Goal: Task Accomplishment & Management: Use online tool/utility

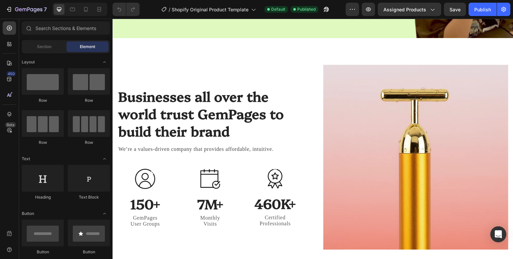
scroll to position [1502, 0]
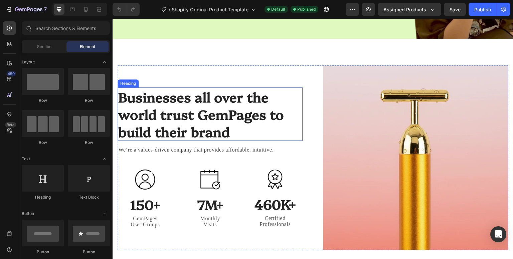
click at [232, 124] on p "Businesses all over the world trust GemPages to build their brand" at bounding box center [210, 114] width 184 height 52
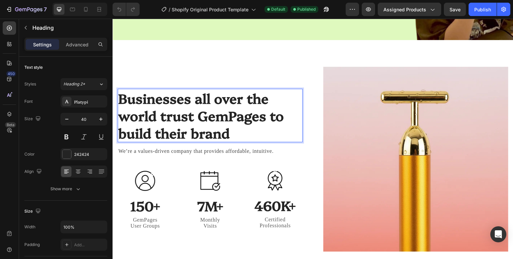
click at [232, 124] on p "Businesses all over the world trust GemPages to build their brand" at bounding box center [210, 116] width 184 height 52
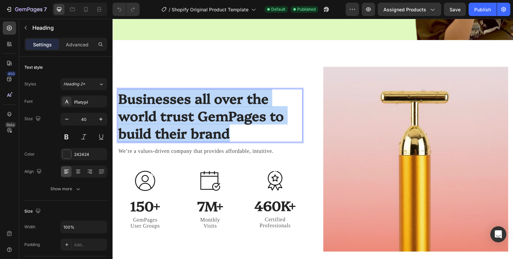
click at [232, 124] on p "Businesses all over the world trust GemPages to build their brand" at bounding box center [210, 116] width 184 height 52
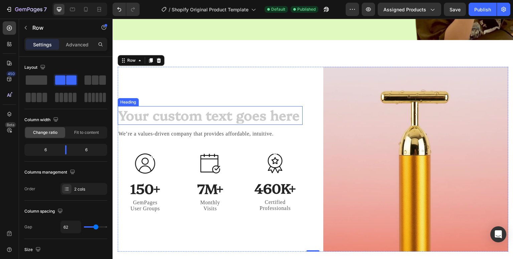
click at [178, 108] on h2 "Rich Text Editor. Editing area: main" at bounding box center [210, 115] width 185 height 19
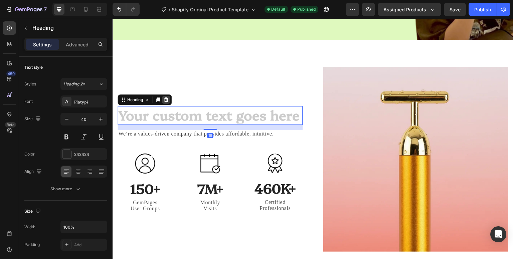
click at [166, 98] on icon at bounding box center [166, 100] width 4 height 5
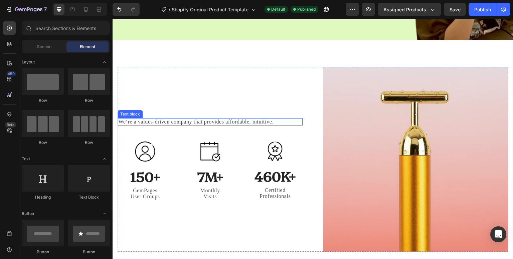
click at [170, 118] on div "We’re a values-driven company that provides affordable, intuitive." at bounding box center [210, 121] width 185 height 7
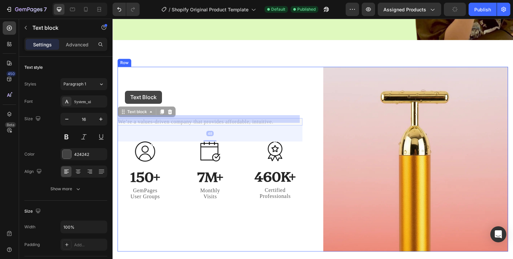
drag, startPoint x: 123, startPoint y: 111, endPoint x: 125, endPoint y: 91, distance: 19.8
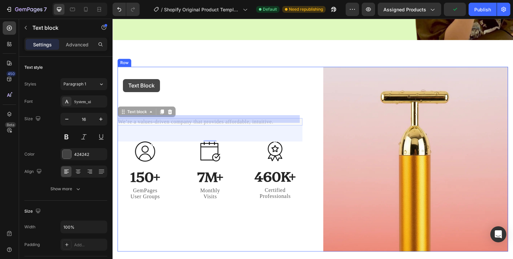
drag, startPoint x: 121, startPoint y: 106, endPoint x: 123, endPoint y: 79, distance: 26.5
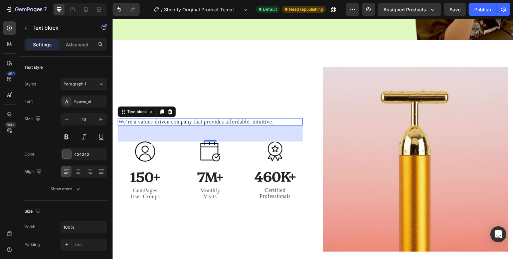
click at [147, 119] on p "We’re a values-driven company that provides affordable, intuitive." at bounding box center [210, 122] width 184 height 6
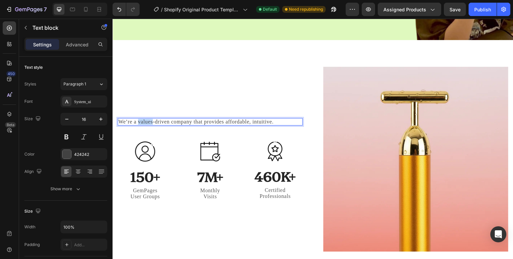
click at [147, 119] on p "We’re a values-driven company that provides affordable, intuitive." at bounding box center [210, 122] width 184 height 6
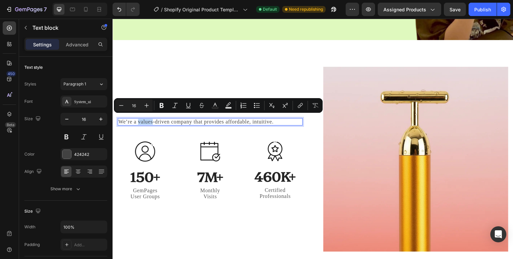
click at [148, 119] on p "We’re a values-driven company that provides affordable, intuitive." at bounding box center [210, 122] width 184 height 6
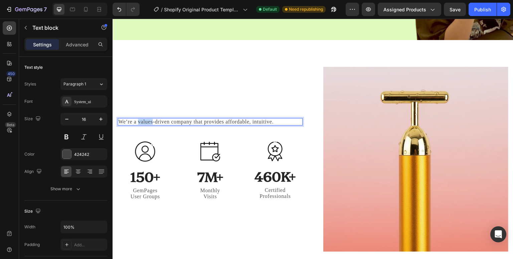
click at [148, 119] on p "We’re a values-driven company that provides affordable, intuitive." at bounding box center [210, 122] width 184 height 6
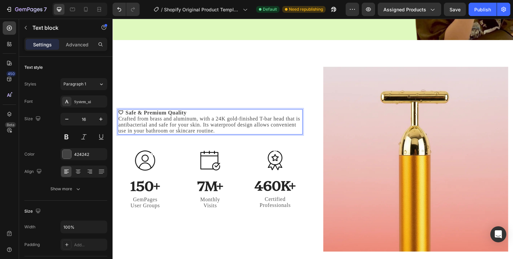
click at [175, 110] on strong "🛡 Safe & Premium Quality" at bounding box center [152, 113] width 68 height 6
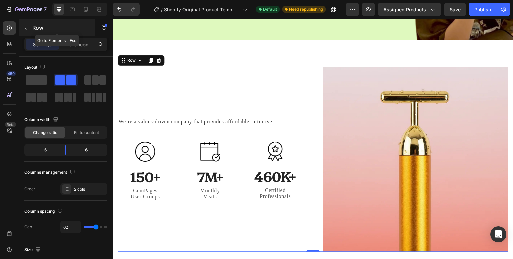
click at [23, 30] on button "button" at bounding box center [25, 27] width 11 height 11
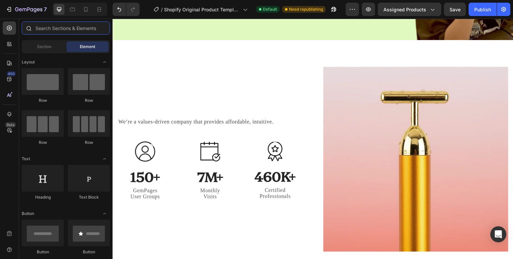
click at [39, 27] on input "text" at bounding box center [66, 27] width 88 height 13
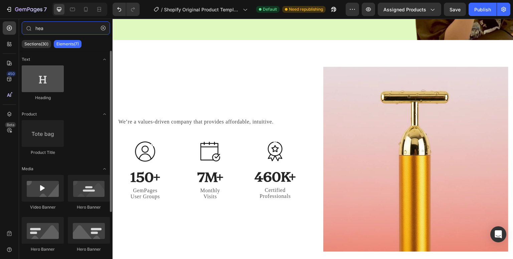
type input "hea"
click at [39, 81] on div at bounding box center [43, 79] width 42 height 27
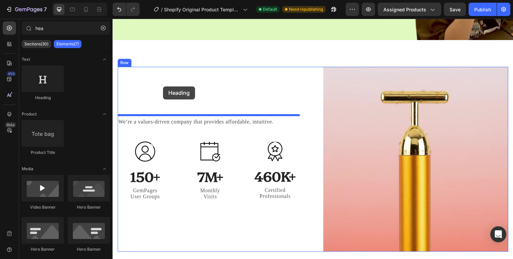
drag, startPoint x: 149, startPoint y: 100, endPoint x: 163, endPoint y: 87, distance: 19.4
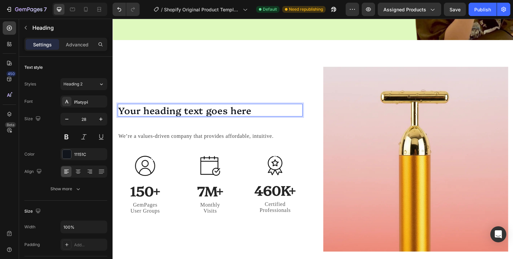
click at [244, 105] on h2 "Your heading text goes here" at bounding box center [210, 110] width 185 height 13
click at [255, 105] on p "Your heading text goes here" at bounding box center [210, 110] width 184 height 11
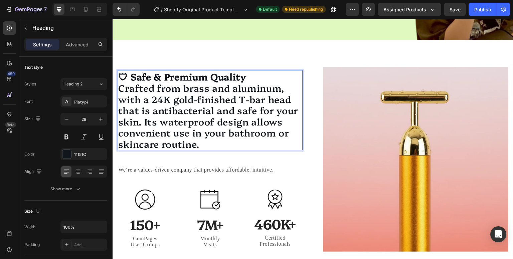
scroll to position [0, 0]
click at [123, 85] on p "Crafted from brass and aluminum, with a 24K gold-finished T-bar head that is an…" at bounding box center [210, 116] width 184 height 68
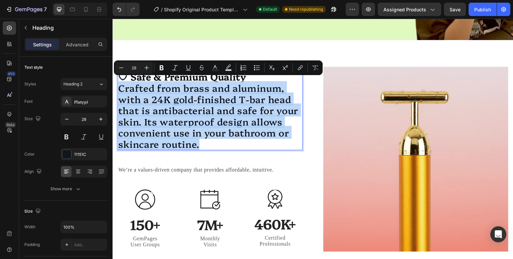
drag, startPoint x: 120, startPoint y: 86, endPoint x: 213, endPoint y: 144, distance: 110.0
click at [213, 144] on p "Crafted from brass and aluminum, with a 24K gold-finished T-bar head that is an…" at bounding box center [210, 116] width 184 height 68
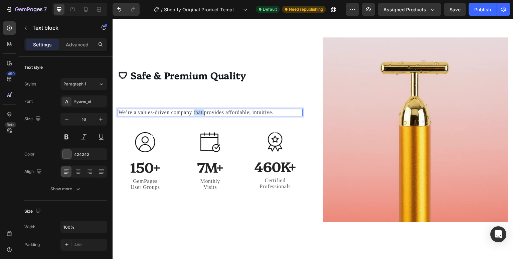
click at [197, 111] on p "We’re a values-driven company that provides affordable, intuitive." at bounding box center [210, 113] width 184 height 6
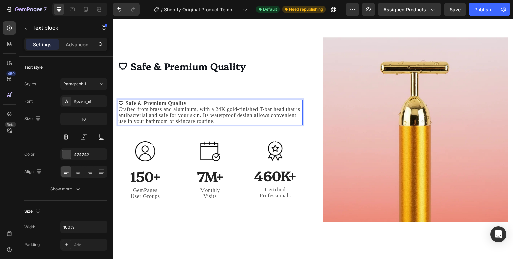
scroll to position [1520, 0]
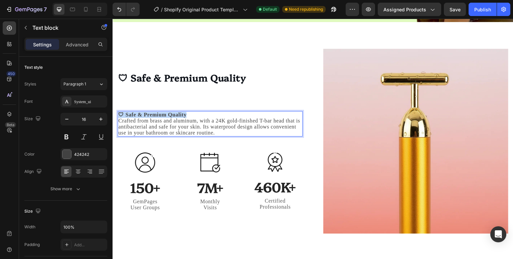
drag, startPoint x: 193, startPoint y: 113, endPoint x: 117, endPoint y: 109, distance: 75.6
click at [118, 111] on div "🛡 Safe & Premium Quality Crafted from brass and aluminum, with a 24K gold-finis…" at bounding box center [210, 123] width 185 height 25
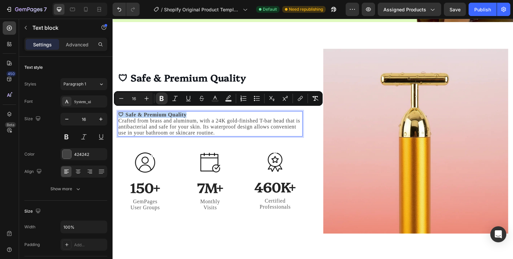
scroll to position [1521, 0]
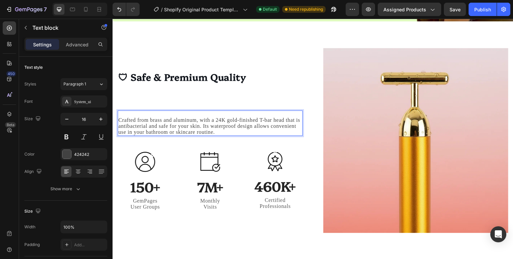
click at [119, 117] on p "Crafted from brass and aluminum, with a 24K gold-finished T-bar head that is an…" at bounding box center [210, 126] width 184 height 18
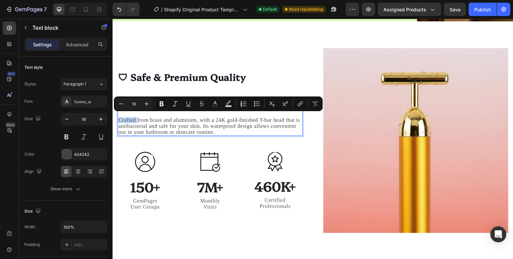
click at [119, 117] on p "Crafted from brass and aluminum, with a 24K gold-finished T-bar head that is an…" at bounding box center [210, 126] width 184 height 18
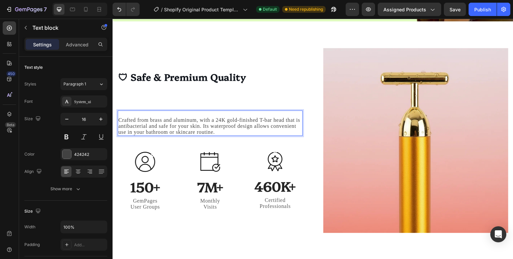
click at [119, 117] on p "Crafted from brass and aluminum, with a 24K gold-finished T-bar head that is an…" at bounding box center [210, 126] width 184 height 18
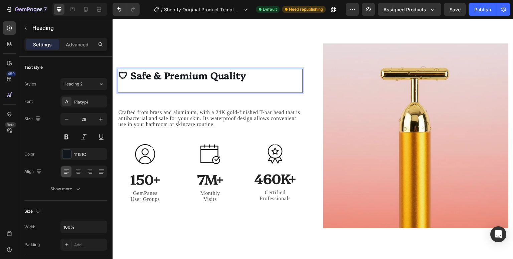
click at [261, 75] on p "🛡 Safe & Premium Quality" at bounding box center [210, 81] width 184 height 22
click at [242, 81] on p "🛡 Safe & Premium Quality" at bounding box center [210, 81] width 184 height 22
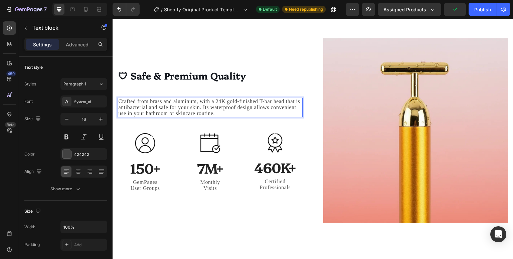
click at [191, 103] on p "Crafted from brass and aluminum, with a 24K gold-finished T-bar head that is an…" at bounding box center [210, 108] width 184 height 18
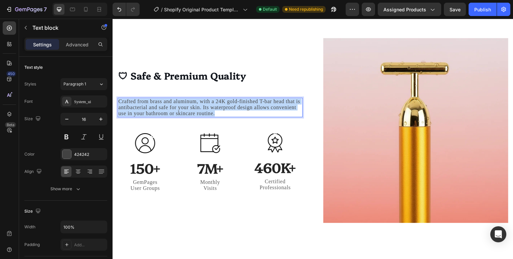
click at [191, 103] on p "Crafted from brass and aluminum, with a 24K gold-finished T-bar head that is an…" at bounding box center [210, 108] width 184 height 18
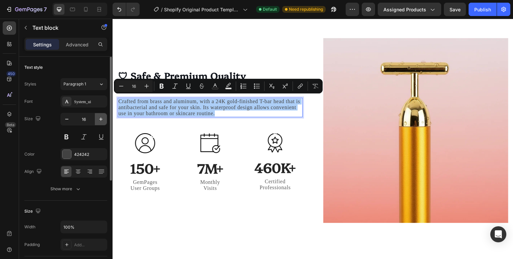
click at [101, 123] on button "button" at bounding box center [101, 119] width 12 height 12
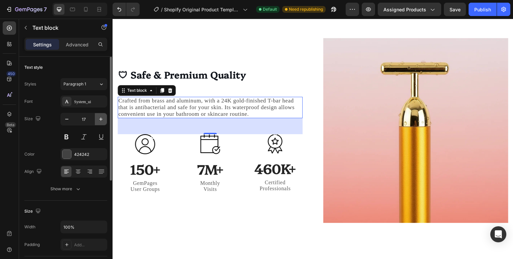
click at [101, 123] on button "button" at bounding box center [101, 119] width 12 height 12
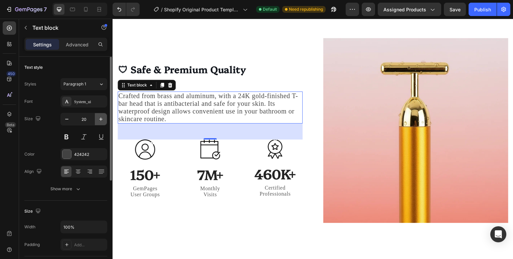
click at [101, 123] on button "button" at bounding box center [101, 119] width 12 height 12
type input "21"
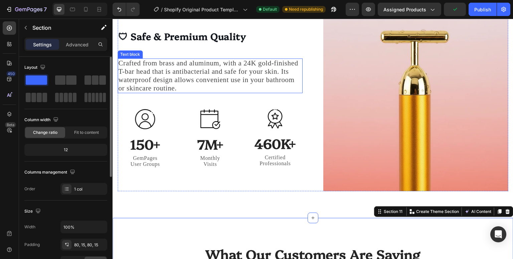
scroll to position [1563, 0]
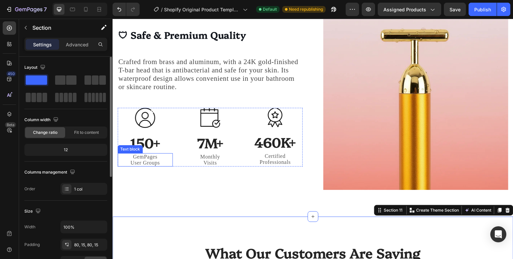
click at [146, 160] on p "User Groups" at bounding box center [145, 163] width 54 height 6
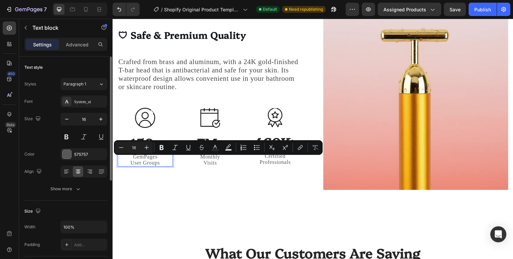
click at [141, 160] on p "User Groups" at bounding box center [145, 163] width 54 height 6
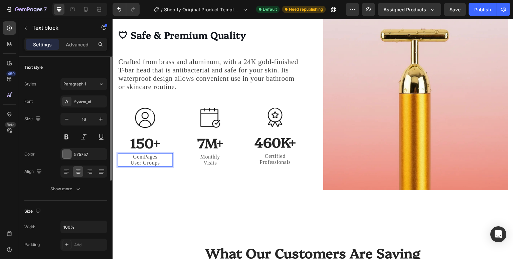
click at [141, 160] on p "User Groups" at bounding box center [145, 163] width 54 height 6
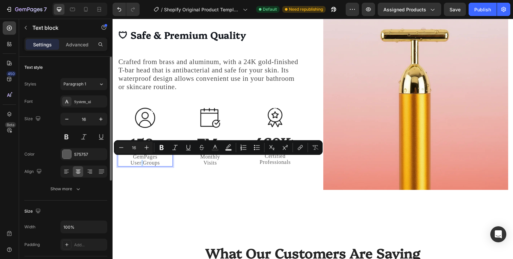
click at [141, 160] on p "User Groups" at bounding box center [145, 163] width 54 height 6
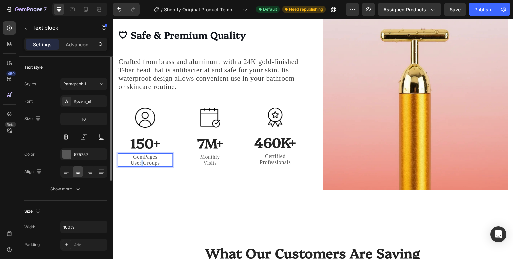
click at [141, 160] on p "User Groups" at bounding box center [145, 163] width 54 height 6
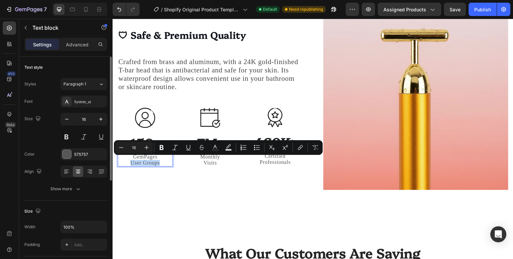
click at [141, 160] on p "User Groups" at bounding box center [145, 163] width 54 height 6
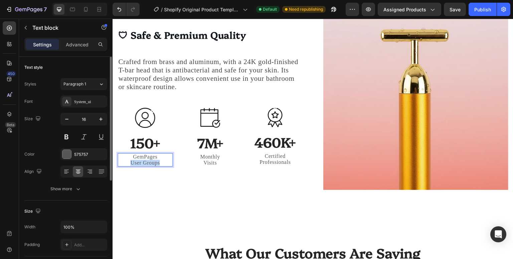
click at [141, 160] on p "User Groups" at bounding box center [145, 163] width 54 height 6
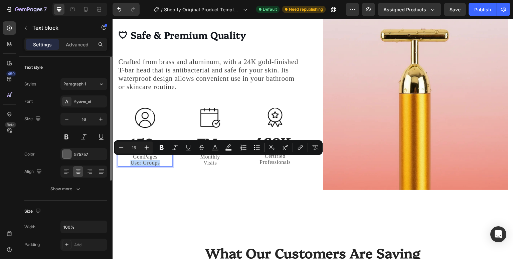
click at [141, 160] on p "User Groups" at bounding box center [145, 163] width 54 height 6
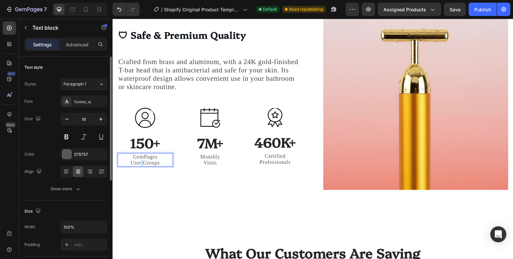
click at [141, 160] on p "User Groups" at bounding box center [145, 163] width 54 height 6
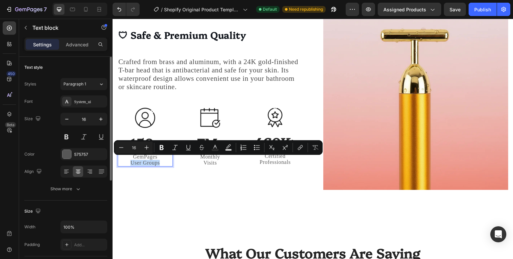
click at [141, 160] on p "User Groups" at bounding box center [145, 163] width 54 height 6
click at [147, 155] on div "Minus 16 Plus Bold Italic Underline Strikethrough Text Color Text Background Co…" at bounding box center [218, 147] width 209 height 15
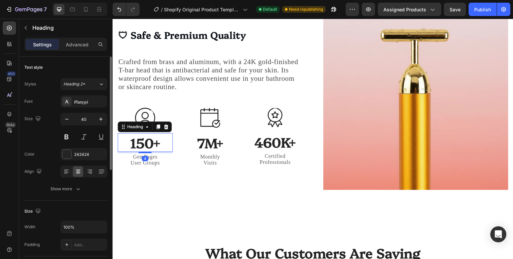
click at [146, 138] on p "150+" at bounding box center [145, 142] width 54 height 17
click at [147, 158] on div "4" at bounding box center [145, 158] width 7 height 5
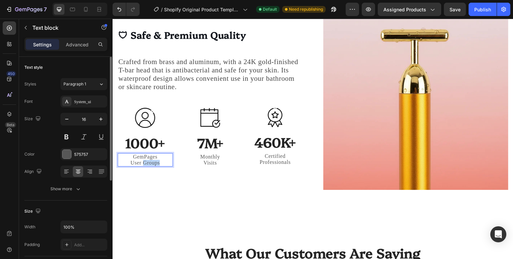
click at [154, 160] on p "User Groups" at bounding box center [145, 163] width 54 height 6
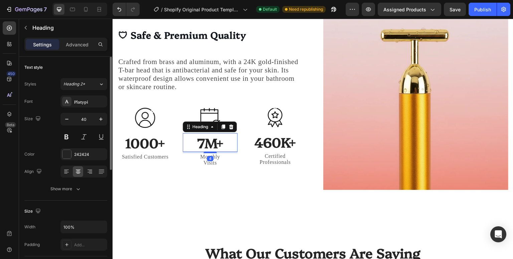
click at [214, 141] on p "7M+" at bounding box center [211, 142] width 54 height 17
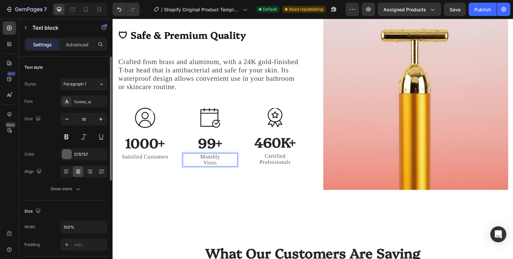
click at [218, 157] on p "Monthly Visits" at bounding box center [211, 160] width 54 height 12
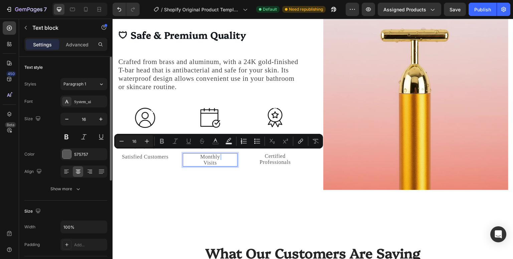
scroll to position [1563, 0]
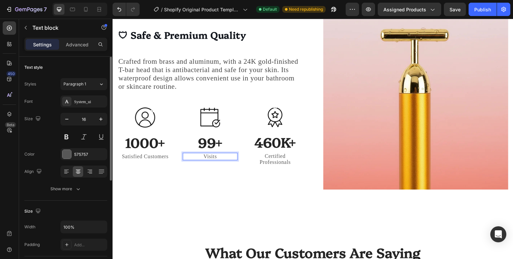
drag, startPoint x: 217, startPoint y: 157, endPoint x: 218, endPoint y: 144, distance: 13.1
click at [218, 144] on div "Image 99+ Heading Visits Text block 0" at bounding box center [210, 137] width 55 height 58
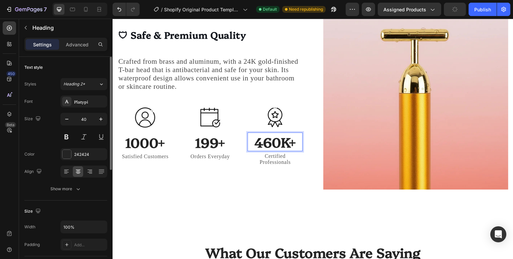
click at [275, 140] on p "460K+" at bounding box center [275, 141] width 54 height 17
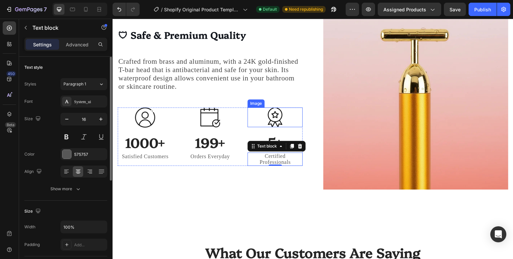
click at [276, 122] on img at bounding box center [275, 118] width 15 height 20
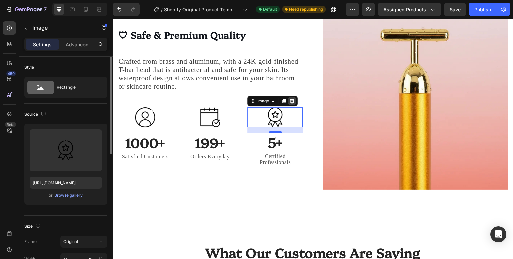
click at [289, 97] on div at bounding box center [292, 101] width 8 height 8
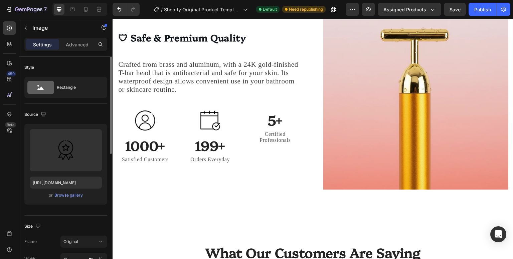
scroll to position [1566, 0]
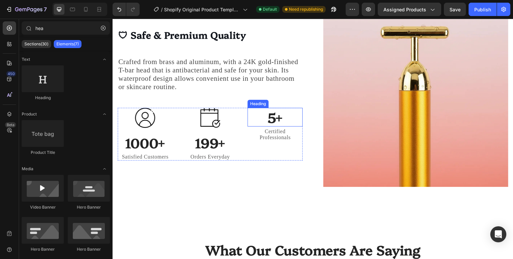
click at [266, 116] on p "5+" at bounding box center [275, 117] width 54 height 17
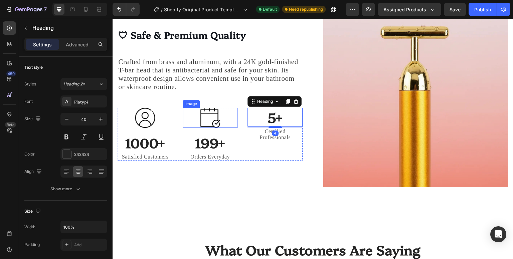
click at [211, 121] on img at bounding box center [210, 118] width 20 height 20
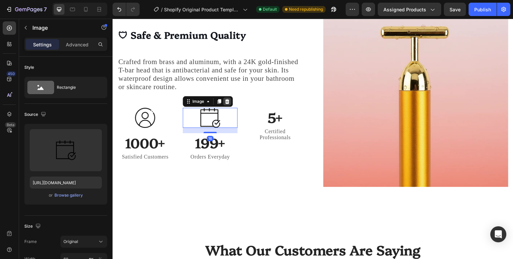
click at [226, 101] on icon at bounding box center [227, 101] width 4 height 5
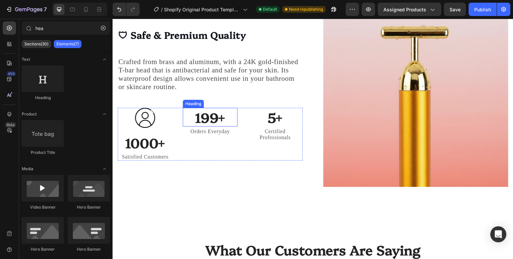
click at [213, 122] on p "199+" at bounding box center [211, 117] width 54 height 17
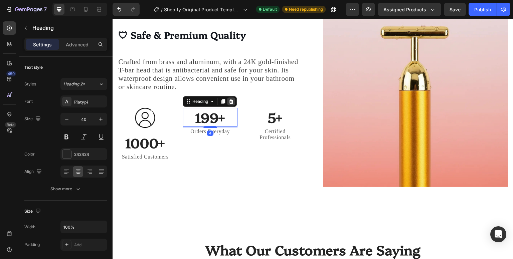
click at [231, 99] on icon at bounding box center [231, 101] width 5 height 5
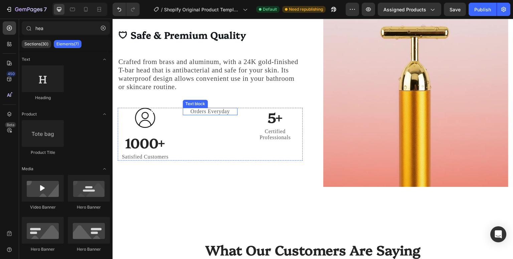
click at [202, 103] on div "Text block" at bounding box center [195, 104] width 25 height 8
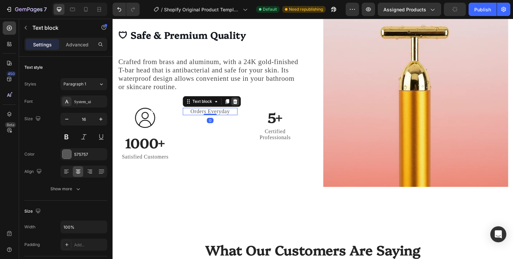
click at [234, 101] on icon at bounding box center [235, 101] width 4 height 5
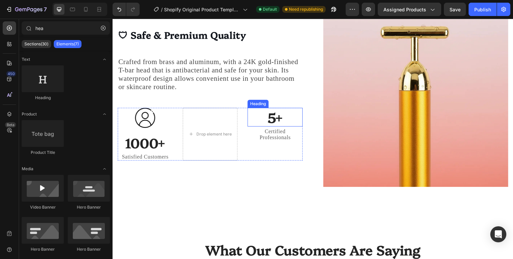
click at [267, 113] on p "5+" at bounding box center [275, 117] width 54 height 17
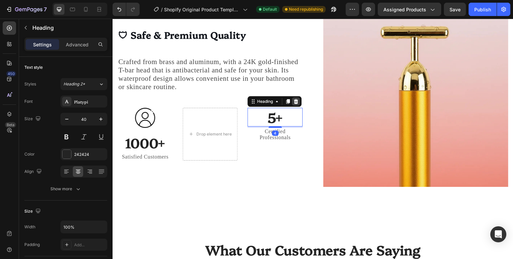
click at [295, 99] on icon at bounding box center [295, 101] width 5 height 5
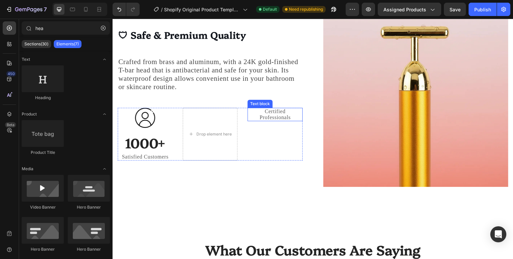
click at [285, 112] on p "Certified Professionals" at bounding box center [275, 115] width 54 height 12
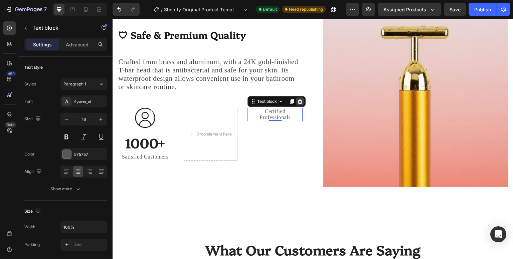
click at [296, 98] on div at bounding box center [300, 102] width 8 height 8
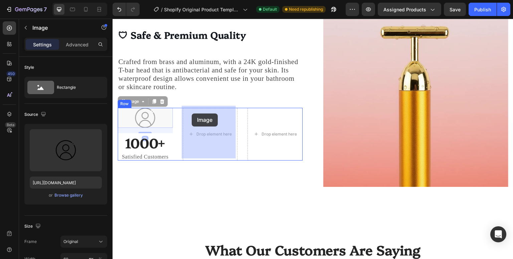
drag, startPoint x: 172, startPoint y: 113, endPoint x: 192, endPoint y: 114, distance: 19.7
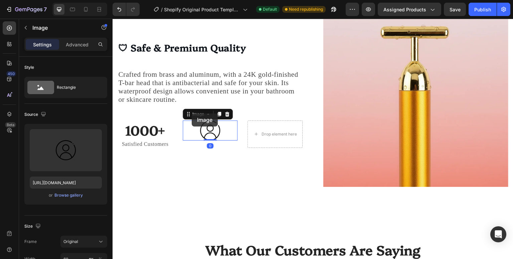
scroll to position [1578, 0]
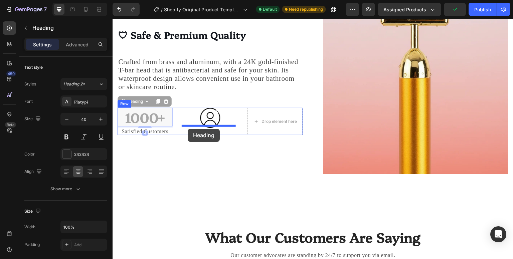
drag, startPoint x: 132, startPoint y: 104, endPoint x: 190, endPoint y: 129, distance: 63.6
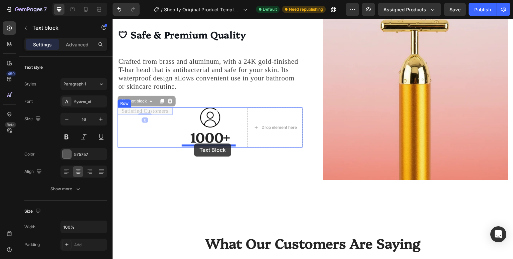
drag, startPoint x: 130, startPoint y: 103, endPoint x: 194, endPoint y: 143, distance: 75.7
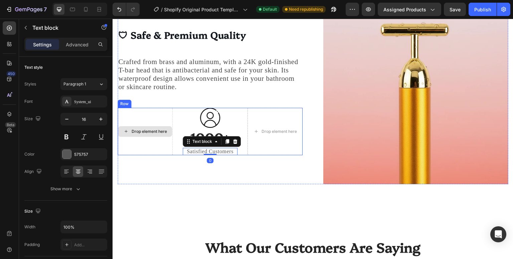
click at [137, 116] on div "Drop element here" at bounding box center [145, 131] width 55 height 47
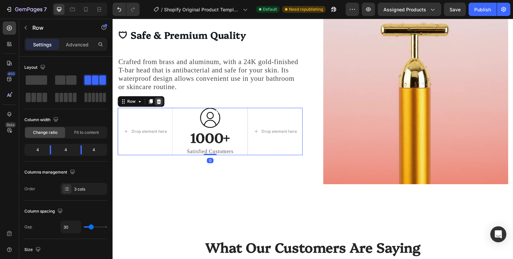
click at [158, 99] on icon at bounding box center [159, 101] width 4 height 5
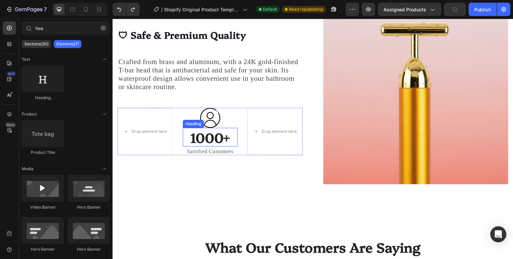
click at [223, 136] on h3 "1000+" at bounding box center [210, 137] width 55 height 19
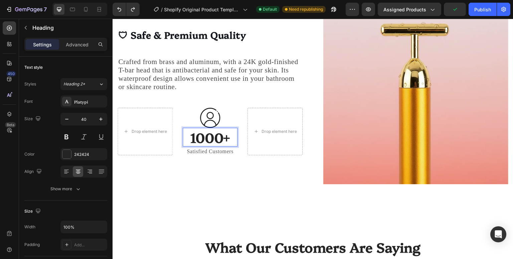
click at [223, 136] on h3 "1000+" at bounding box center [210, 137] width 55 height 19
click at [283, 231] on div "What Our Customers Are Saying Heading Our customer advocates are standing by 24…" at bounding box center [313, 261] width 401 height 101
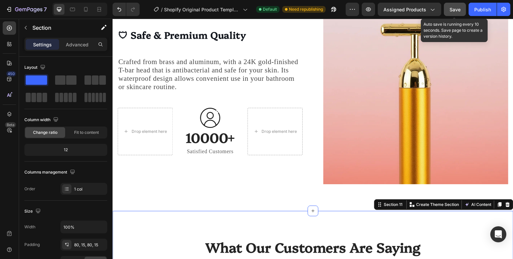
click at [465, 10] on button "Save" at bounding box center [455, 9] width 22 height 13
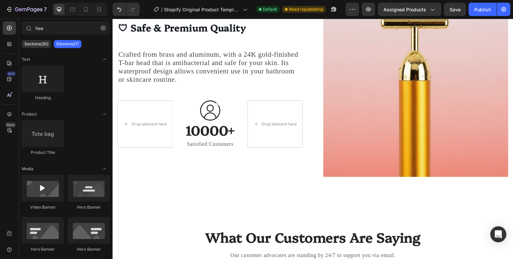
scroll to position [1842, 0]
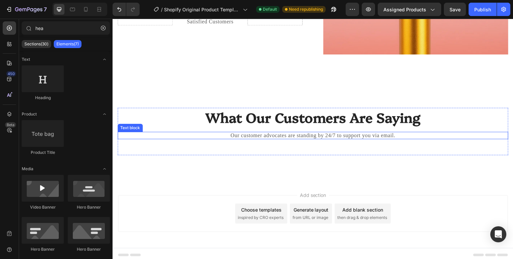
click at [232, 133] on p "Our customer advocates are standing by 24/7 to support you via email." at bounding box center [313, 136] width 390 height 6
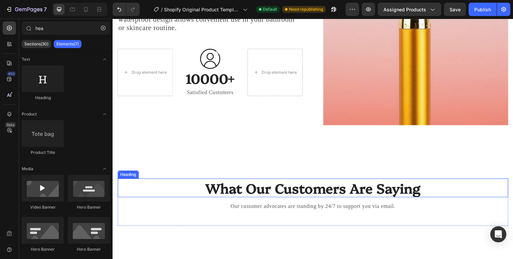
scroll to position [1772, 0]
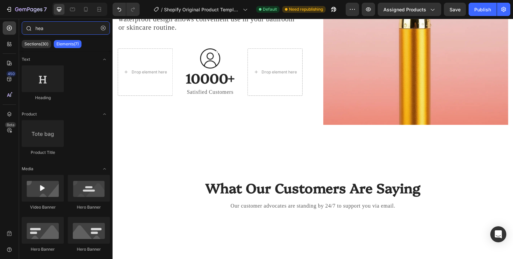
click at [67, 24] on input "hea" at bounding box center [66, 27] width 88 height 13
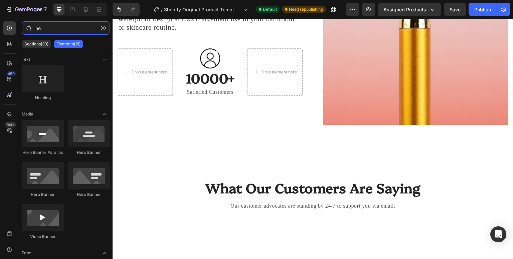
type input "h"
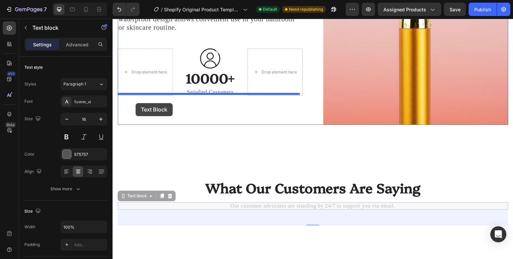
drag, startPoint x: 129, startPoint y: 197, endPoint x: 136, endPoint y: 103, distance: 93.5
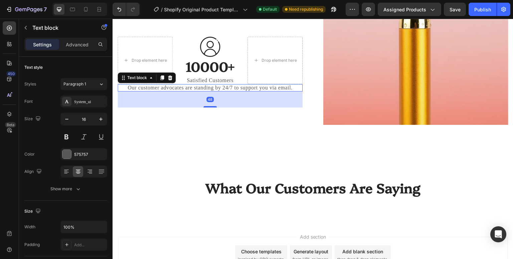
scroll to position [1760, 0]
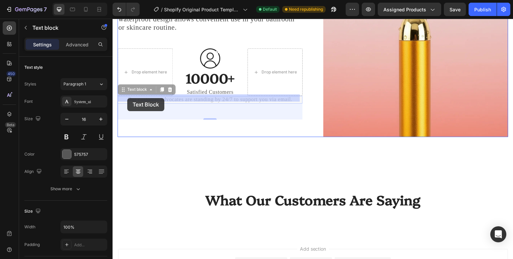
drag, startPoint x: 124, startPoint y: 90, endPoint x: 127, endPoint y: 99, distance: 9.2
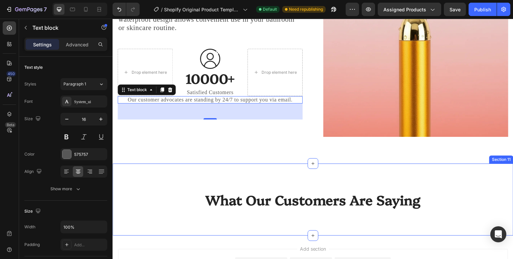
click at [230, 175] on div "What Our Customers Are Saying Heading Row Section 11" at bounding box center [313, 200] width 401 height 72
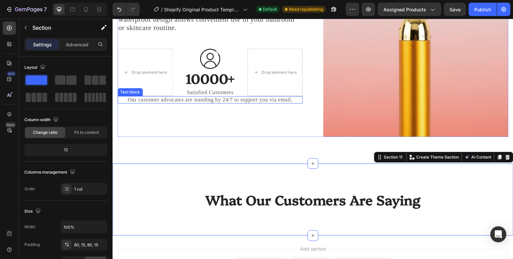
click at [134, 98] on p "Our customer advocates are standing by 24/7 to support you via email." at bounding box center [210, 100] width 184 height 6
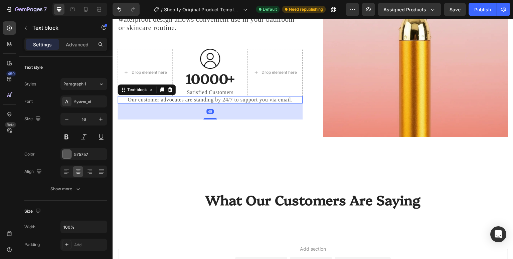
click at [134, 98] on p "Our customer advocates are standing by 24/7 to support you via email." at bounding box center [210, 100] width 184 height 6
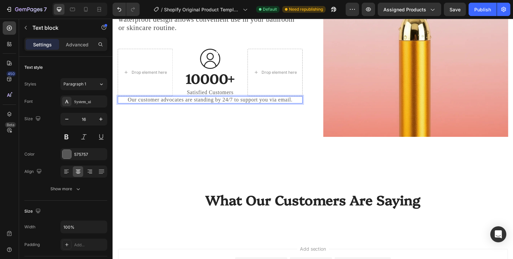
click at [134, 98] on p "Our customer advocates are standing by 24/7 to support you via email." at bounding box center [210, 100] width 184 height 6
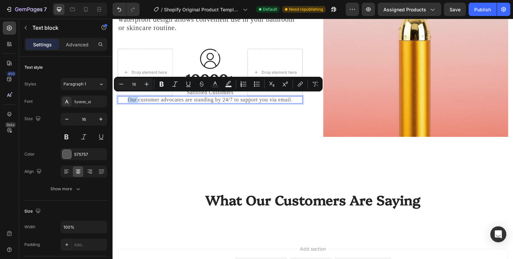
click at [134, 98] on p "Our customer advocates are standing by 24/7 to support you via email." at bounding box center [210, 100] width 184 height 6
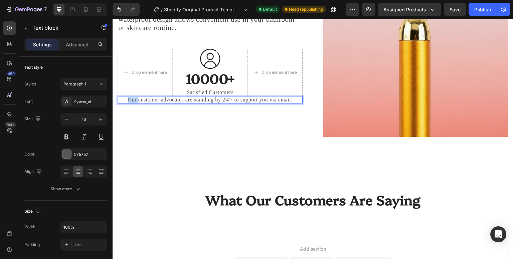
click at [134, 98] on p "Our customer advocates are standing by 24/7 to support you via email." at bounding box center [210, 100] width 184 height 6
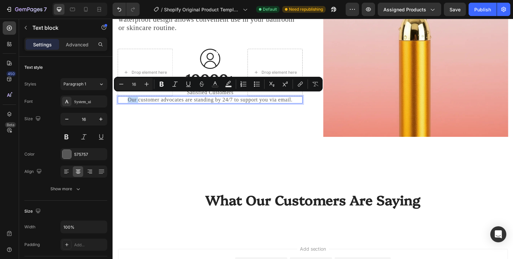
click at [134, 98] on p "Our customer advocates are standing by 24/7 to support you via email." at bounding box center [210, 100] width 184 height 6
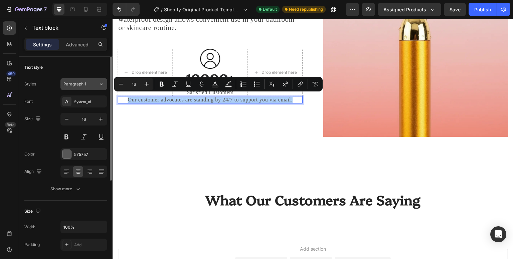
click at [103, 85] on icon at bounding box center [102, 84] width 6 height 7
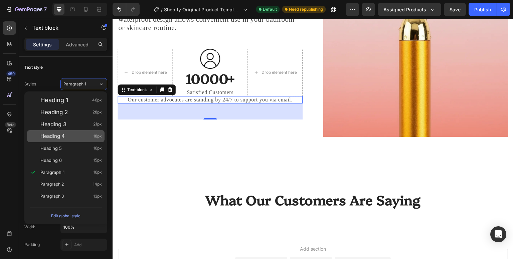
click at [66, 138] on div "Heading 4 18px" at bounding box center [71, 136] width 62 height 7
type input "18"
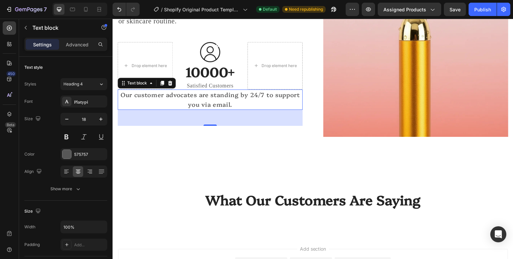
scroll to position [1753, 0]
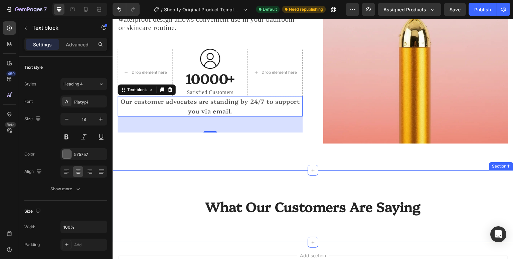
click at [136, 172] on div "What Our Customers Are Saying Heading Row Section 11" at bounding box center [313, 206] width 401 height 72
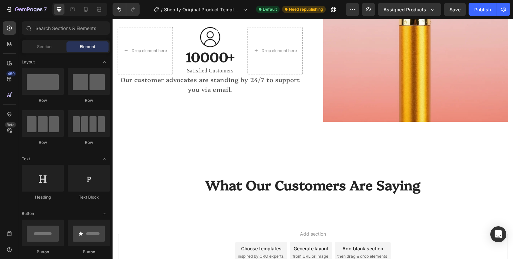
scroll to position [1777, 0]
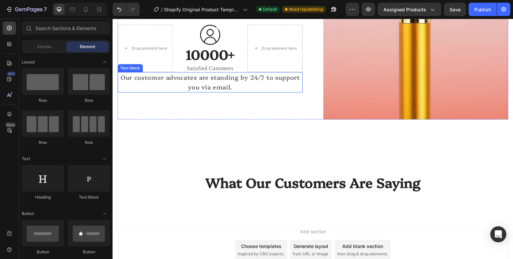
click at [131, 72] on div "Our customer advocates are standing by 24/7 to support you via email." at bounding box center [210, 82] width 185 height 21
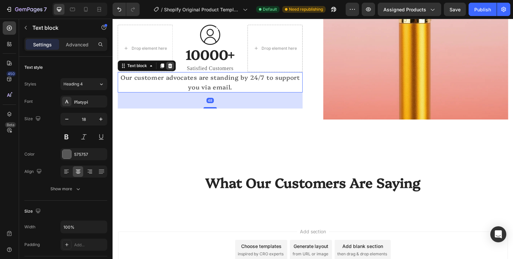
click at [168, 64] on icon at bounding box center [169, 65] width 5 height 5
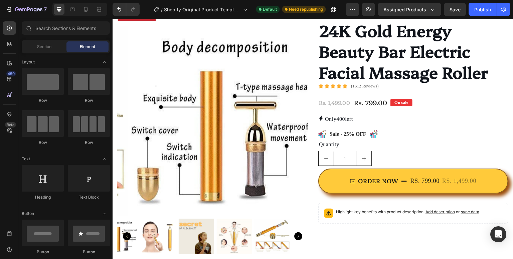
scroll to position [0, 0]
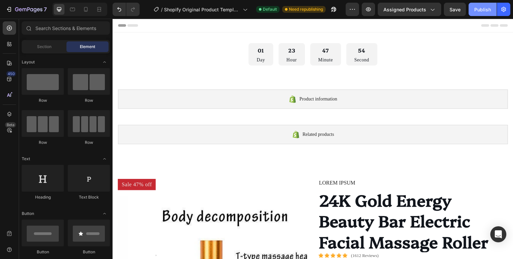
click at [489, 8] on div "Publish" at bounding box center [483, 9] width 17 height 7
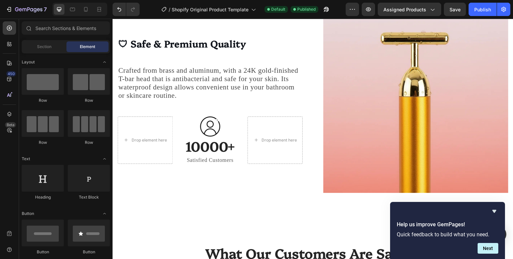
scroll to position [1675, 0]
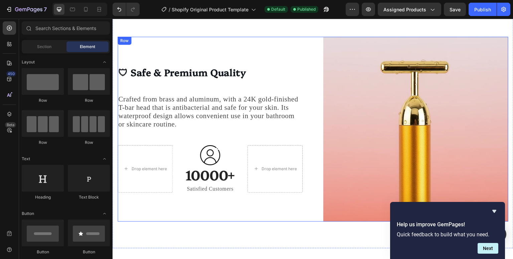
click at [131, 60] on div "🛡 Safe & Premium Quality Heading Crafted from brass and aluminum, with a 24K go…" at bounding box center [210, 129] width 185 height 185
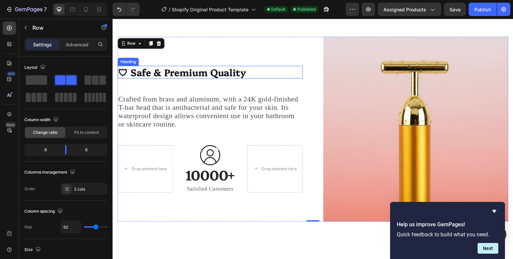
click at [138, 71] on strong "🛡 Safe & Premium Quality" at bounding box center [182, 72] width 128 height 13
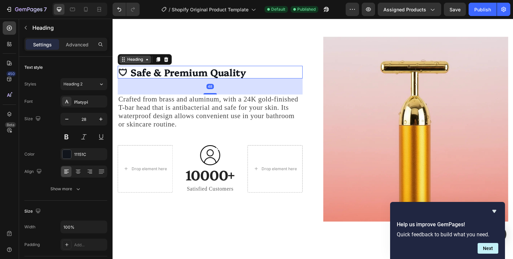
click at [133, 60] on div "Heading" at bounding box center [135, 59] width 18 height 6
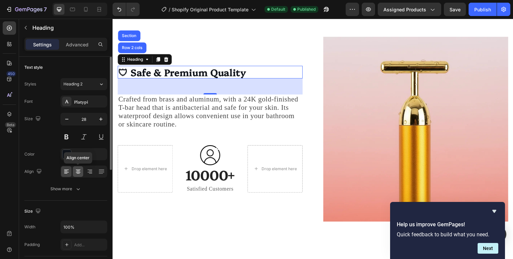
click at [80, 169] on icon at bounding box center [78, 171] width 7 height 7
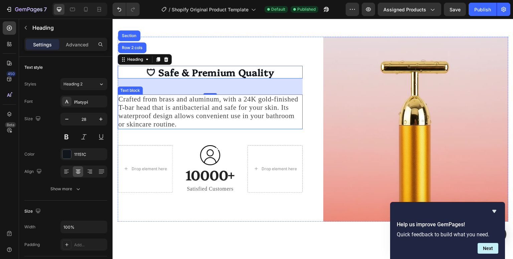
click at [151, 102] on p "Crafted from brass and aluminum, with a 24K gold-finished T-bar head that is an…" at bounding box center [210, 111] width 184 height 33
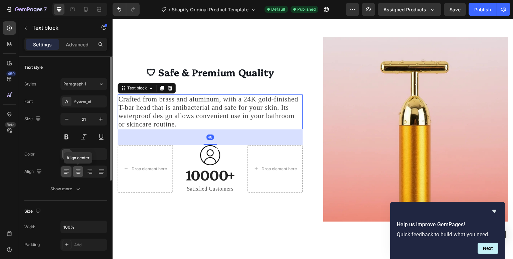
click at [80, 167] on div at bounding box center [78, 171] width 10 height 11
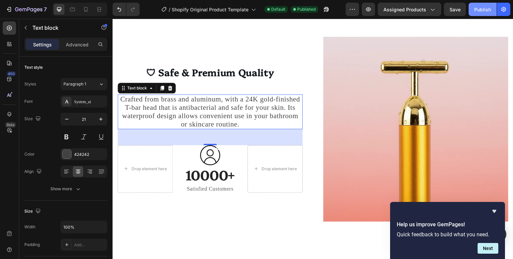
click at [476, 6] on div "Publish" at bounding box center [483, 9] width 17 height 7
click at [497, 213] on icon "Hide survey" at bounding box center [495, 212] width 8 height 8
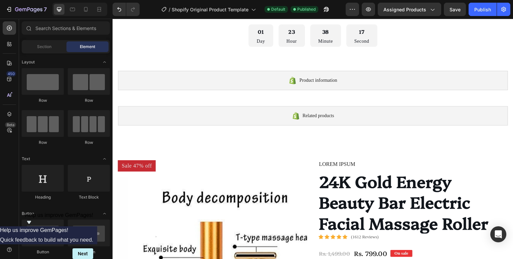
scroll to position [35, 0]
